Goal: Task Accomplishment & Management: Use online tool/utility

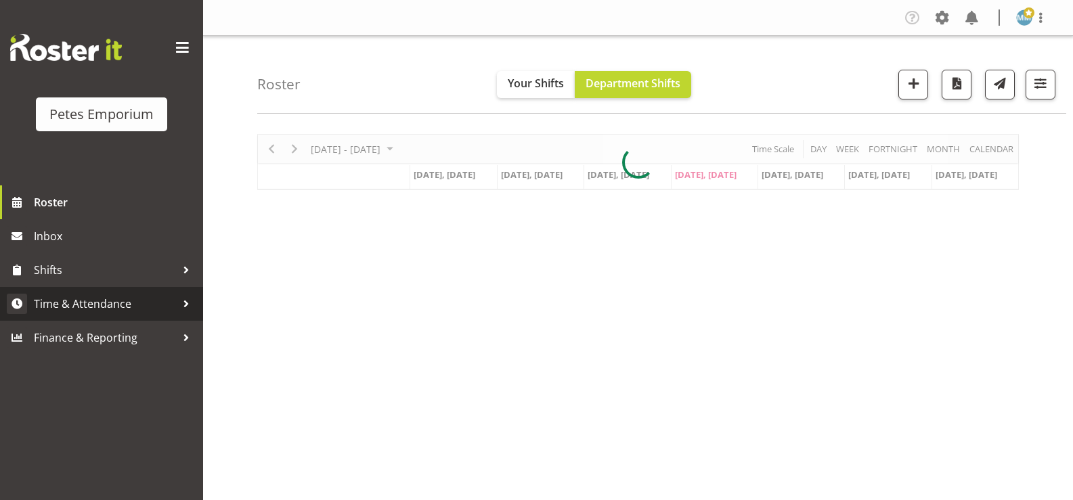
click at [137, 301] on span "Time & Attendance" at bounding box center [105, 304] width 142 height 20
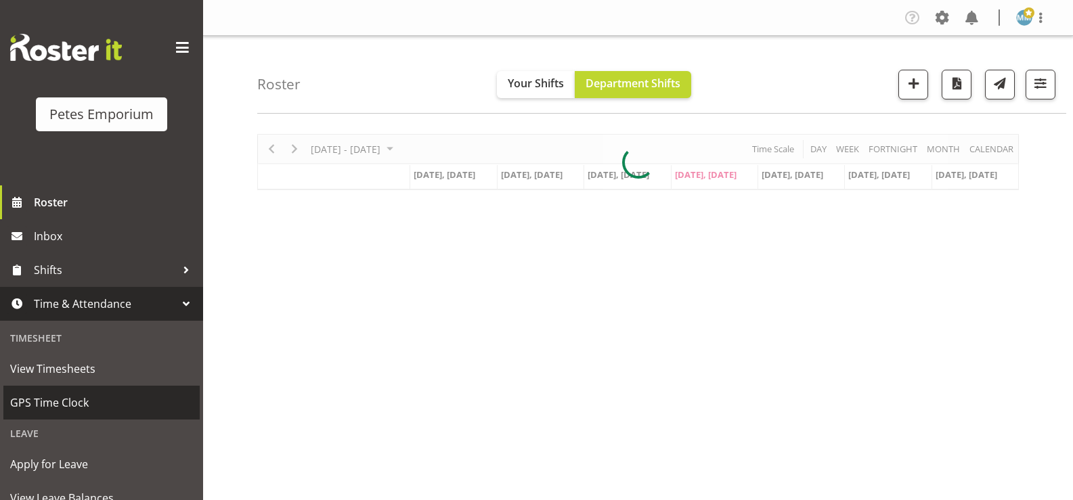
click at [84, 401] on span "GPS Time Clock" at bounding box center [101, 403] width 183 height 20
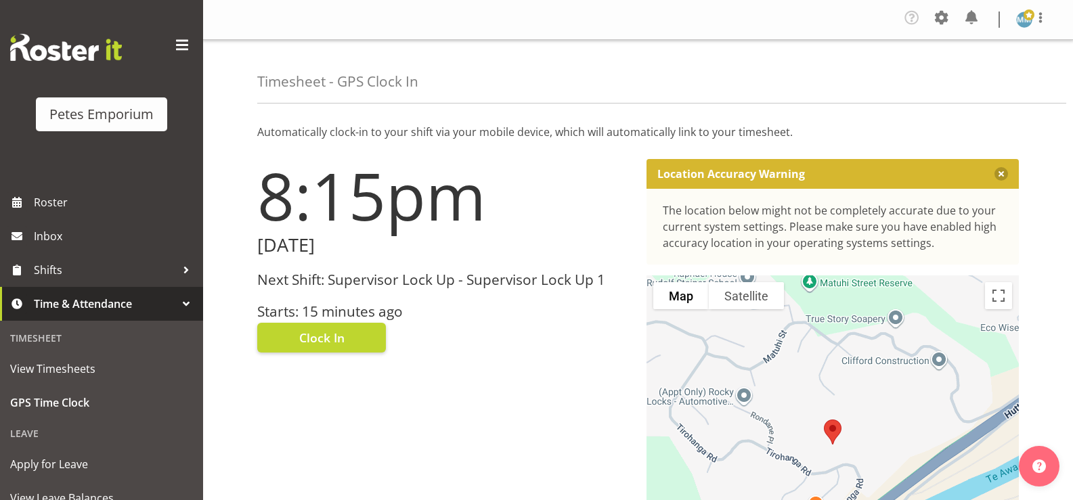
click at [329, 337] on span "Clock In" at bounding box center [321, 338] width 45 height 18
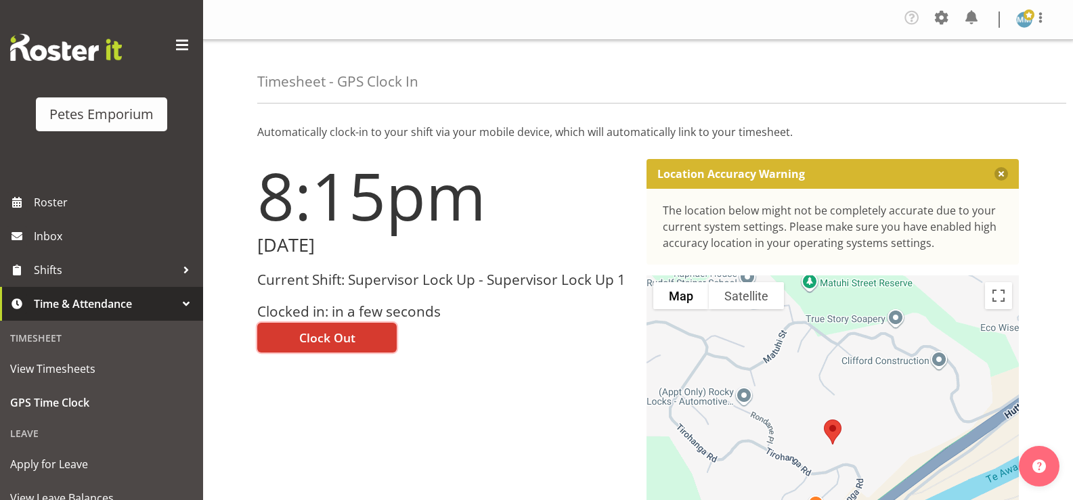
click at [1025, 25] on img at bounding box center [1024, 20] width 16 height 16
click at [822, 66] on div "Timesheet - GPS Clock In" at bounding box center [661, 72] width 809 height 64
click at [341, 336] on span "Clock Out" at bounding box center [327, 338] width 56 height 18
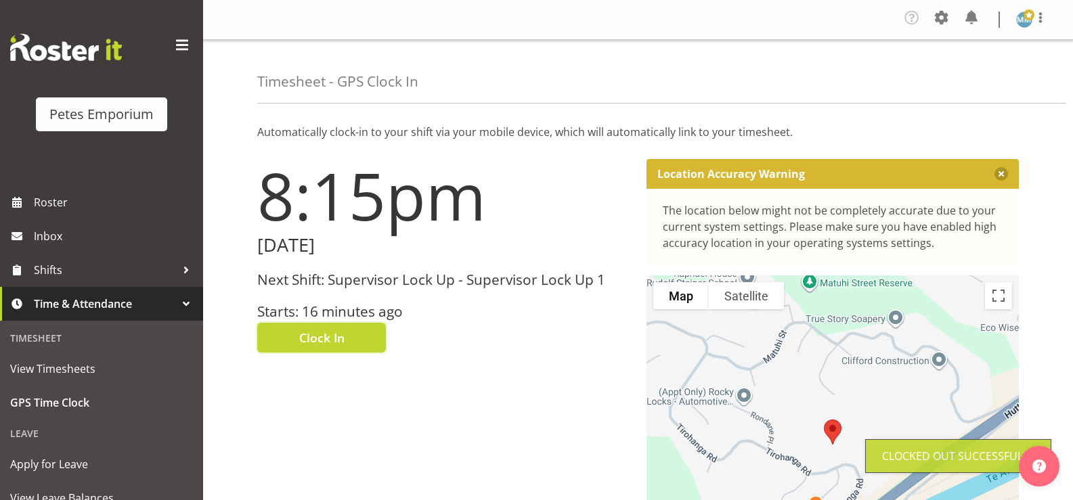
click at [1026, 24] on img at bounding box center [1024, 20] width 16 height 16
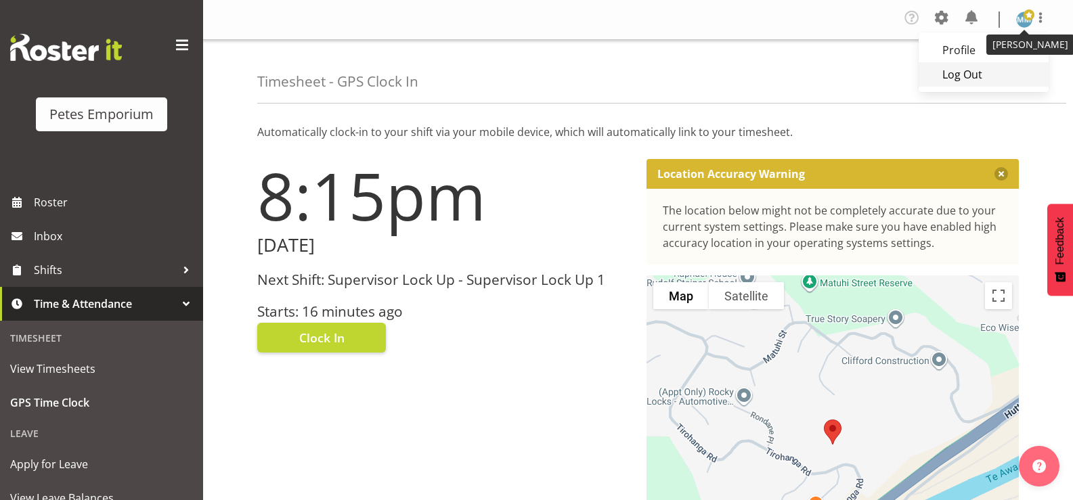
click at [968, 79] on link "Log Out" at bounding box center [984, 74] width 130 height 24
